Goal: Transaction & Acquisition: Purchase product/service

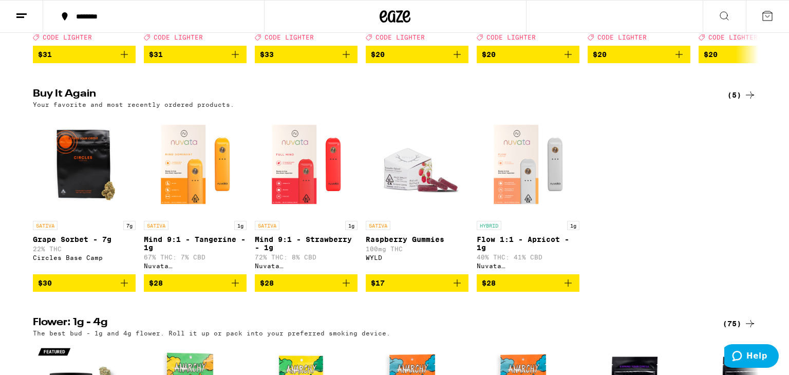
scroll to position [302, 0]
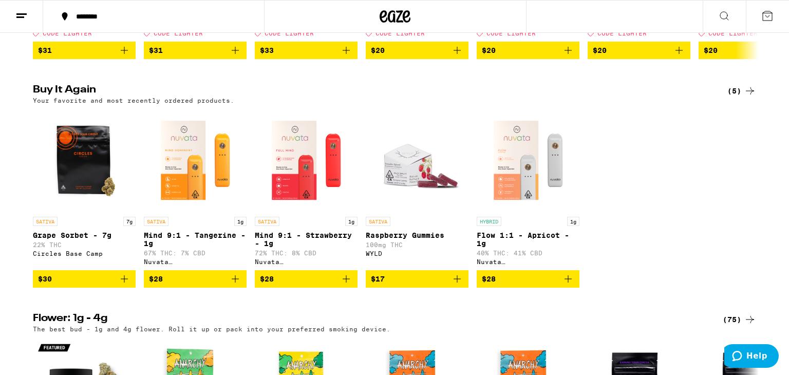
click at [126, 285] on icon "Add to bag" at bounding box center [124, 279] width 12 height 12
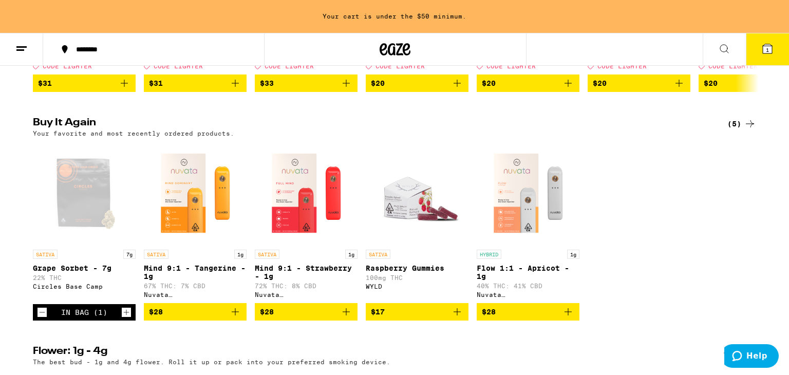
scroll to position [335, 0]
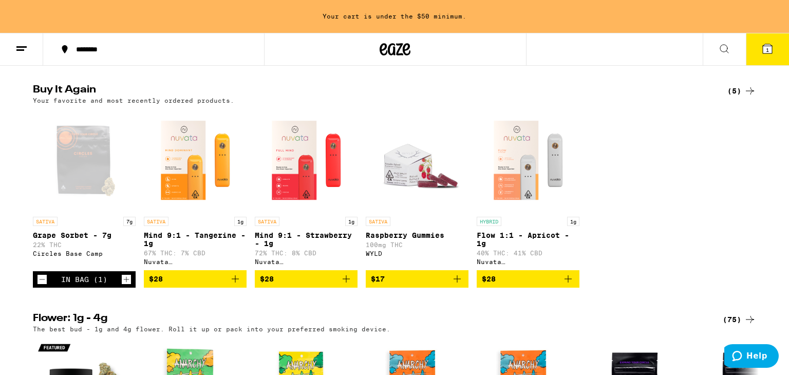
click at [754, 46] on button "1" at bounding box center [767, 49] width 43 height 32
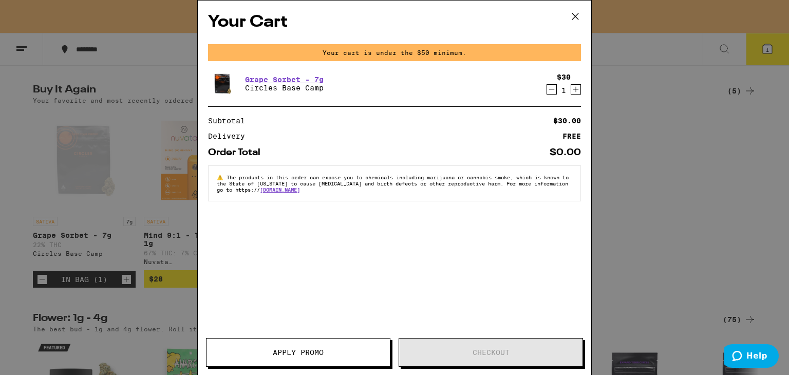
click at [576, 94] on icon "Increment" at bounding box center [575, 89] width 9 height 12
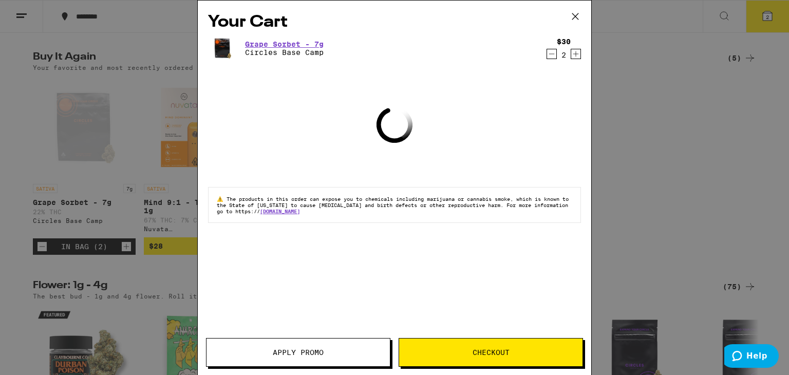
scroll to position [302, 0]
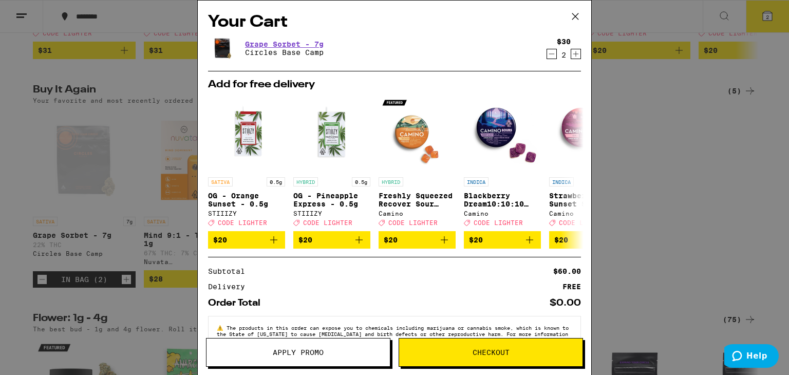
click at [577, 57] on icon "Increment" at bounding box center [575, 54] width 9 height 12
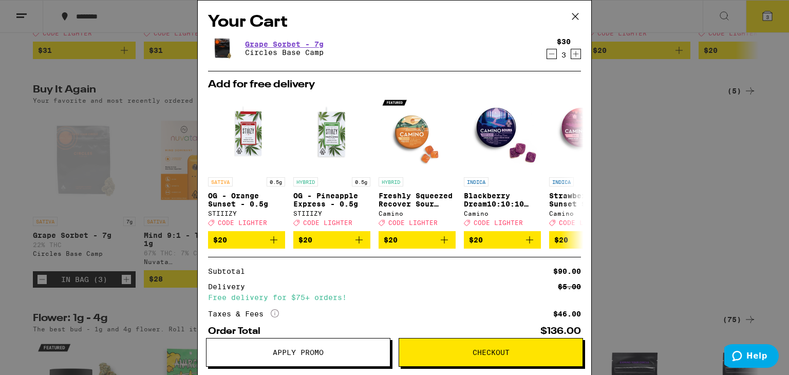
click at [453, 352] on span "Checkout" at bounding box center [490, 352] width 183 height 7
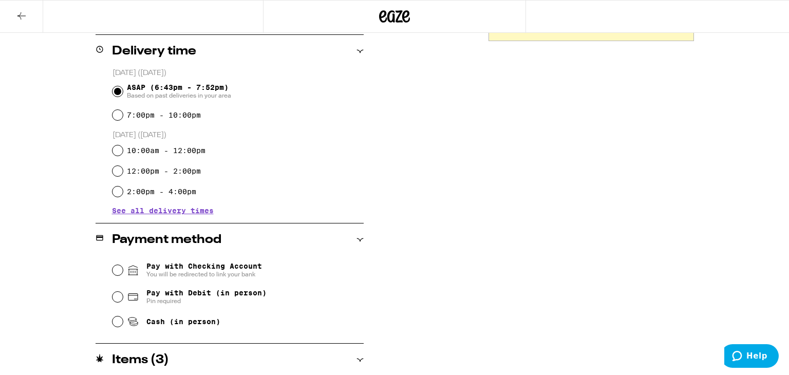
scroll to position [267, 0]
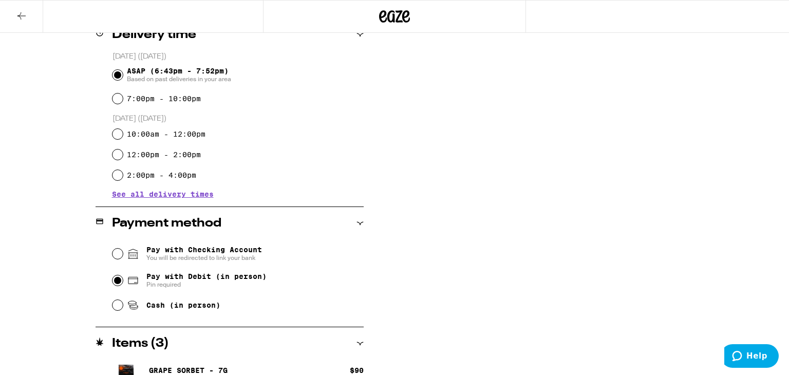
click at [121, 281] on input "Pay with Debit (in person) Pin required" at bounding box center [118, 280] width 10 height 10
radio input "true"
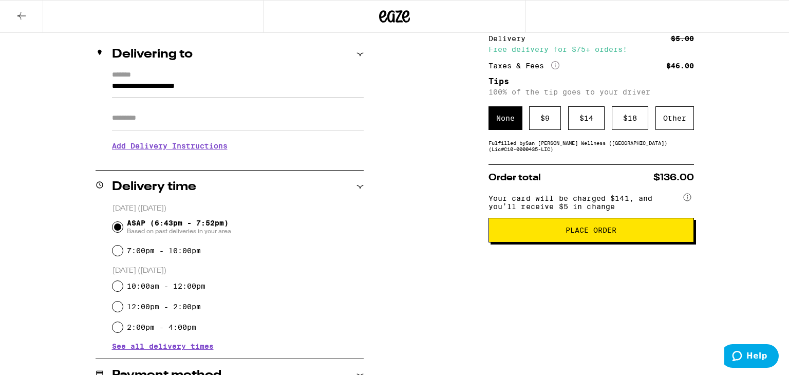
scroll to position [109, 0]
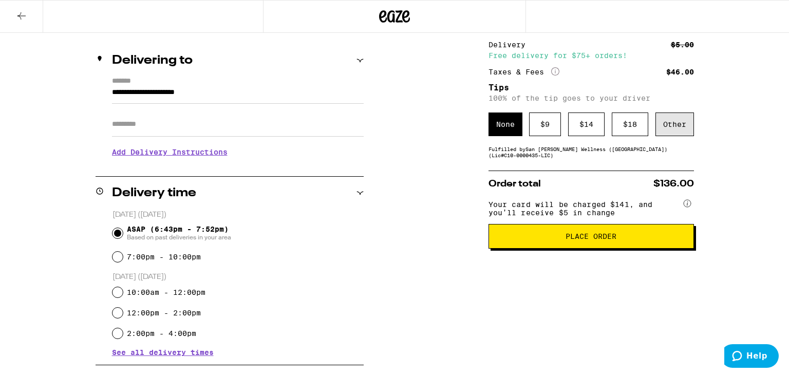
click at [669, 129] on div "Other" at bounding box center [675, 125] width 39 height 24
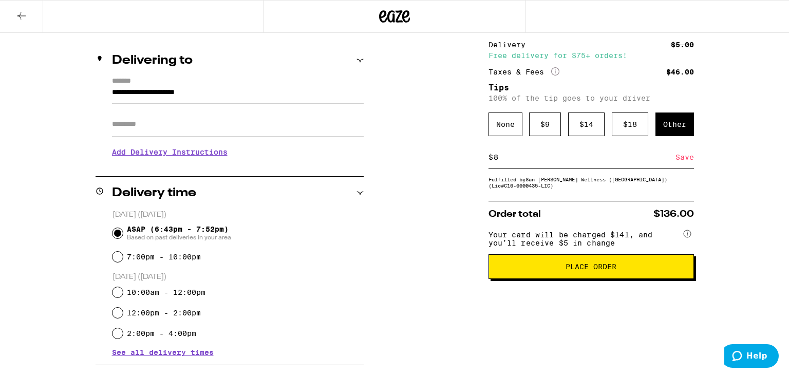
type input "8"
click at [681, 158] on div "Save" at bounding box center [685, 157] width 18 height 23
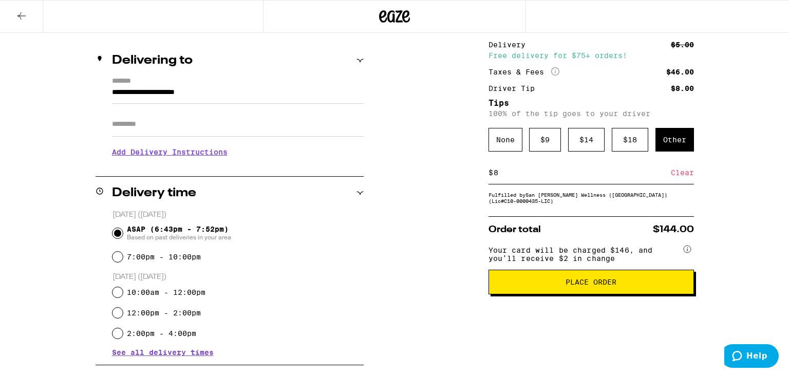
click at [193, 153] on h3 "Add Delivery Instructions" at bounding box center [238, 152] width 252 height 24
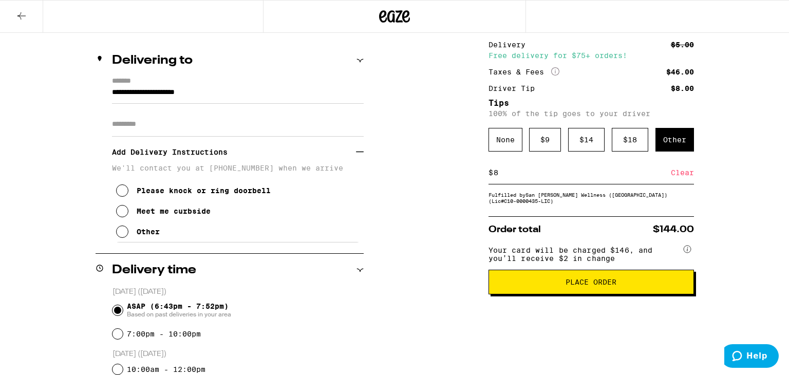
click at [177, 215] on div "Meet me curbside" at bounding box center [174, 211] width 74 height 8
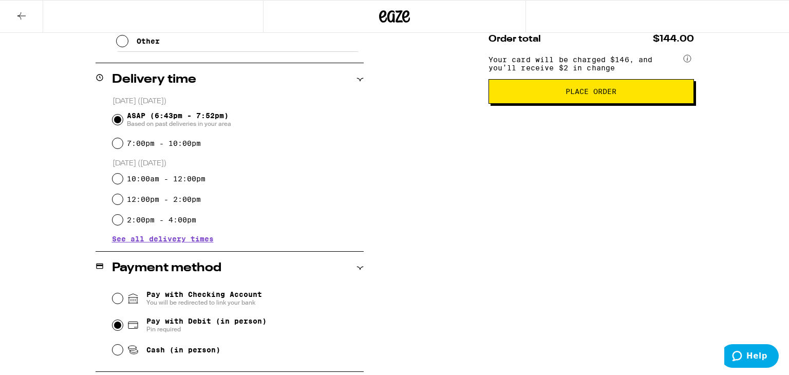
scroll to position [304, 0]
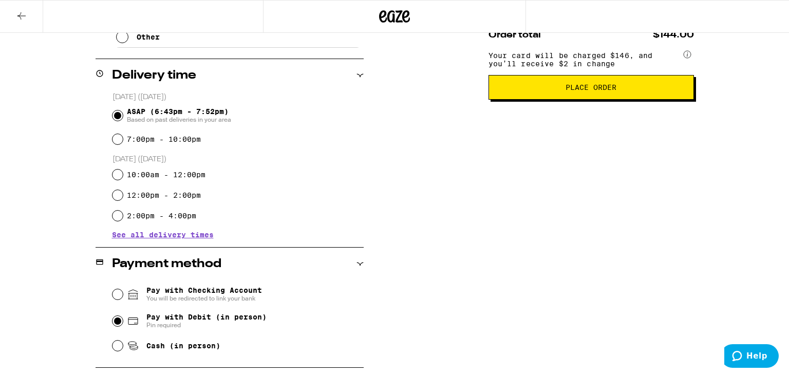
click at [593, 100] on button "Place Order" at bounding box center [592, 87] width 206 height 25
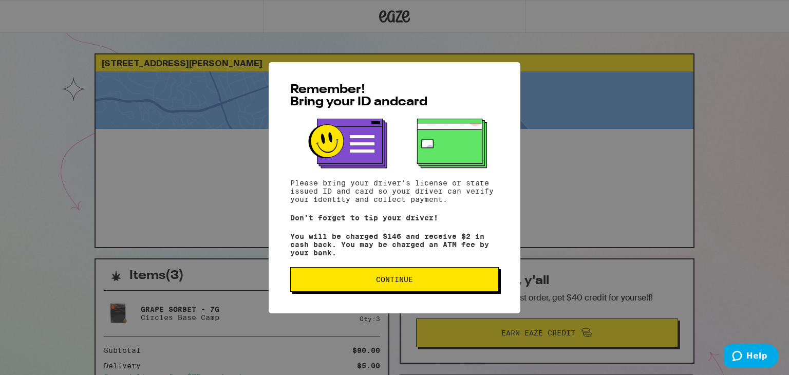
click at [405, 283] on span "Continue" at bounding box center [394, 279] width 37 height 7
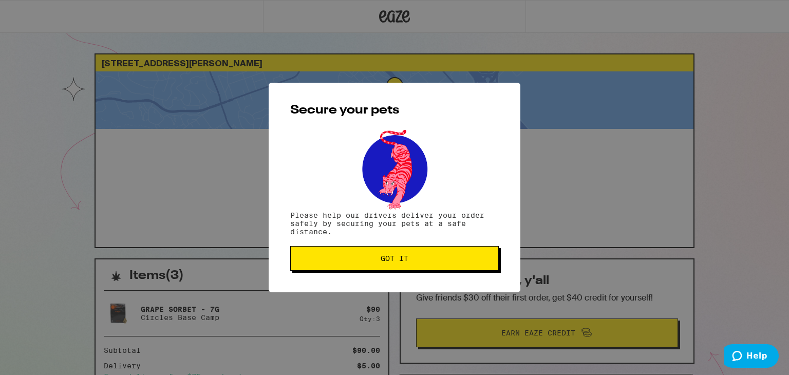
click at [393, 265] on button "Got it" at bounding box center [394, 258] width 209 height 25
